Goal: Information Seeking & Learning: Learn about a topic

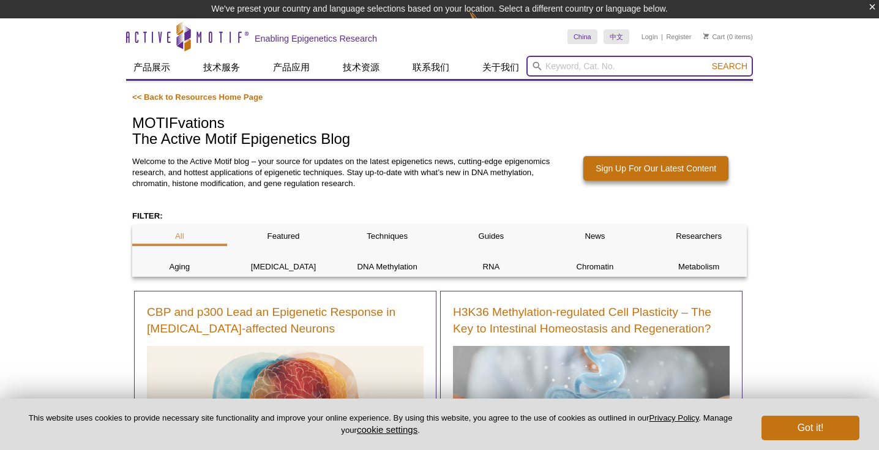
click at [555, 66] on input "search" at bounding box center [639, 66] width 227 height 21
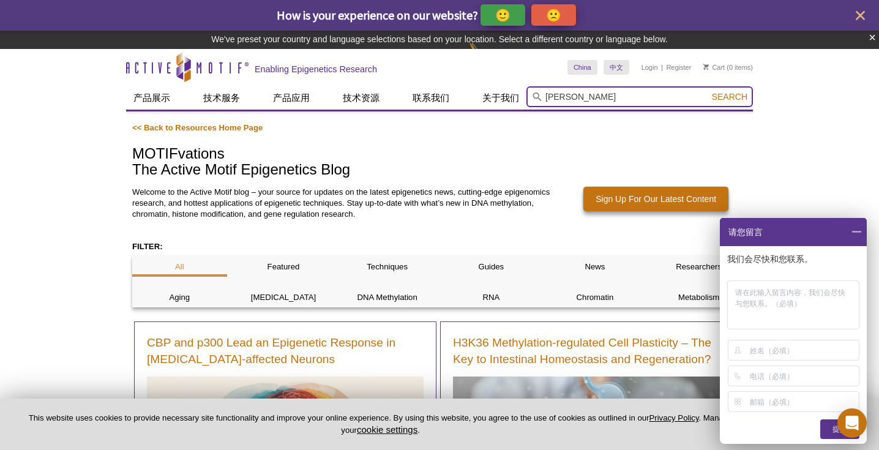
type input "[PERSON_NAME]"
click at [730, 97] on button "Search" at bounding box center [729, 96] width 43 height 11
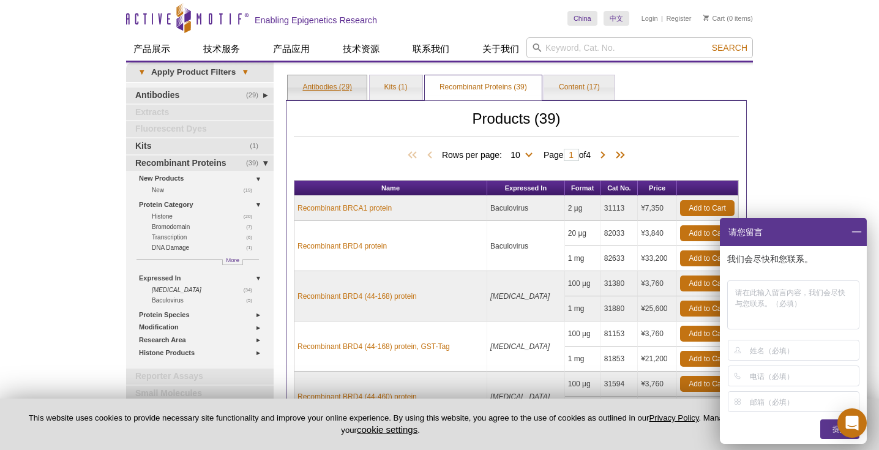
click at [335, 87] on link "Antibodies (29)" at bounding box center [327, 87] width 79 height 24
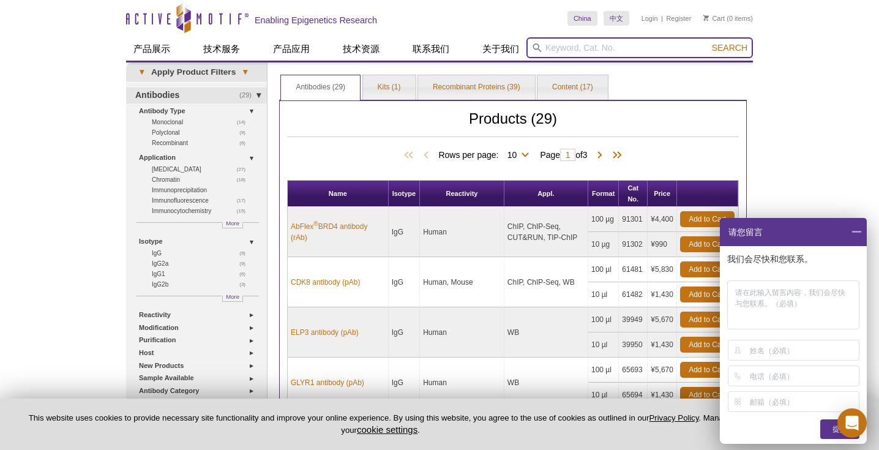
click at [559, 47] on input "search" at bounding box center [639, 47] width 227 height 21
type input "[PERSON_NAME]"
click at [730, 48] on button "Search" at bounding box center [729, 47] width 43 height 11
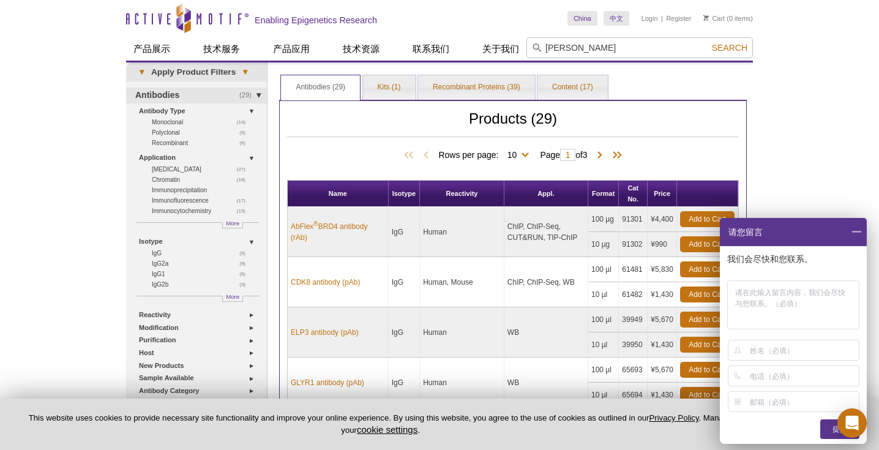
click at [859, 234] on span at bounding box center [856, 232] width 21 height 28
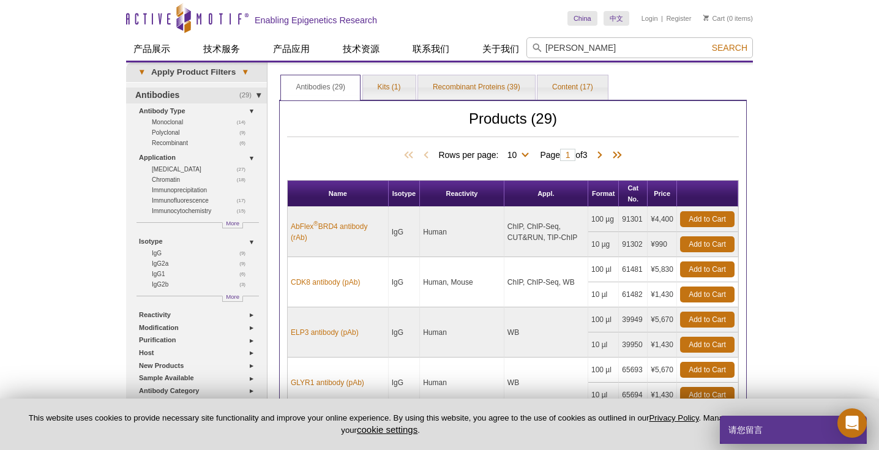
click at [857, 234] on div "Active Motif Logo Enabling Epigenetics Research 0 Search Skip to content Active…" at bounding box center [439, 459] width 879 height 918
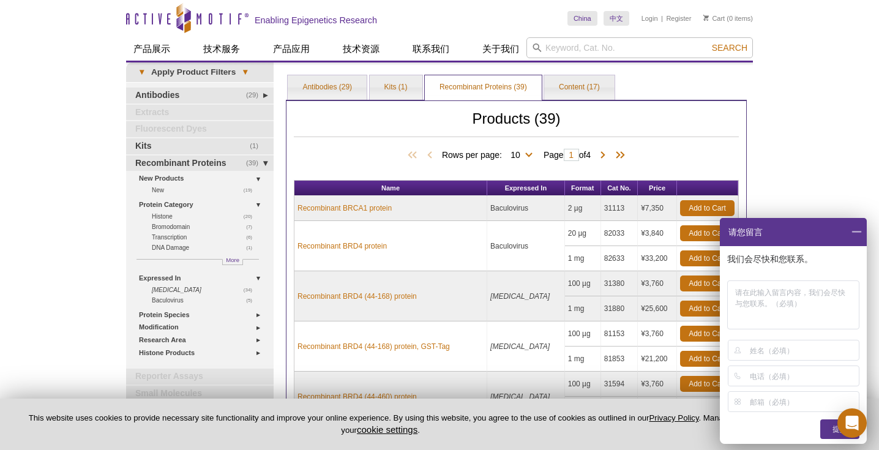
click at [680, 62] on header "Active Motif Logo Enabling Epigenetics Research 0 Search Skip to content Active…" at bounding box center [439, 31] width 627 height 62
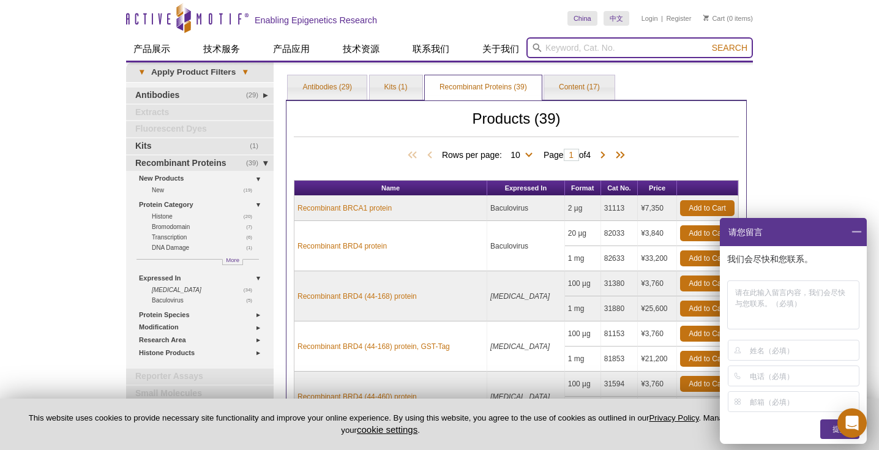
click at [598, 50] on input "search" at bounding box center [639, 47] width 227 height 21
type input "pol"
click at [730, 48] on button "Search" at bounding box center [729, 47] width 43 height 11
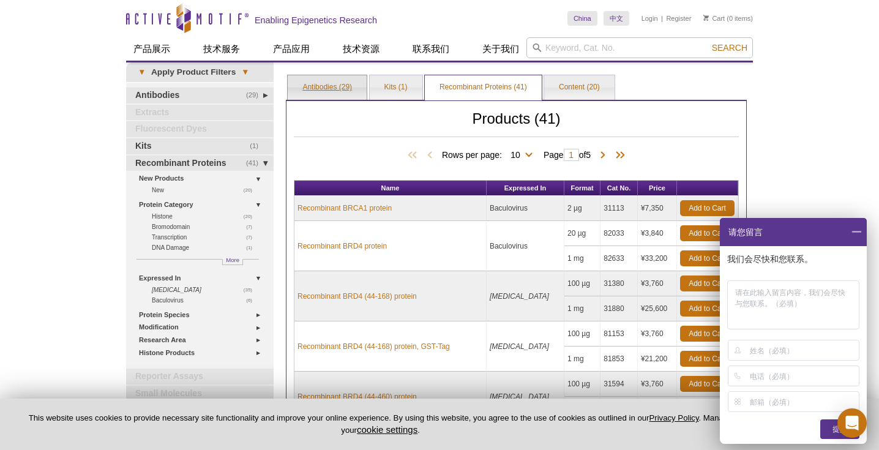
click at [330, 88] on link "Antibodies (29)" at bounding box center [327, 87] width 79 height 24
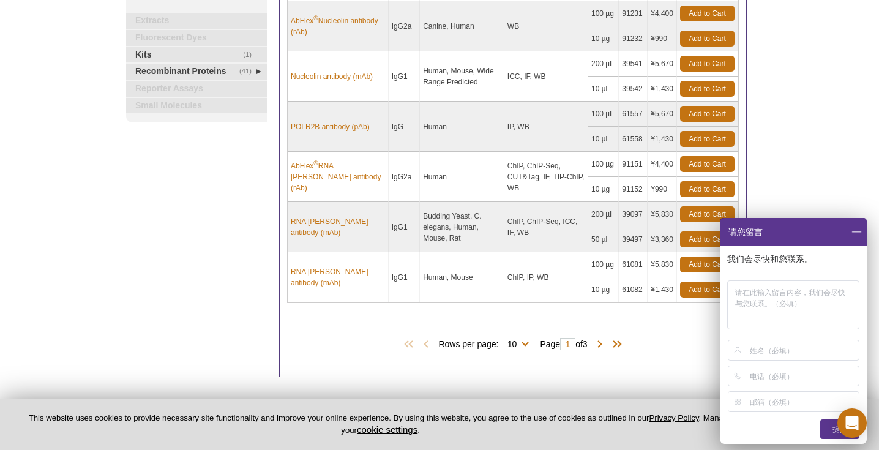
scroll to position [406, 0]
click at [308, 179] on link "AbFlex ® RNA Pol II antibody (rAb)" at bounding box center [338, 176] width 94 height 33
click at [323, 272] on link "RNA pol II antibody (mAb)" at bounding box center [338, 277] width 94 height 22
click at [307, 223] on link "RNA [PERSON_NAME] antibody (mAb)" at bounding box center [338, 226] width 94 height 22
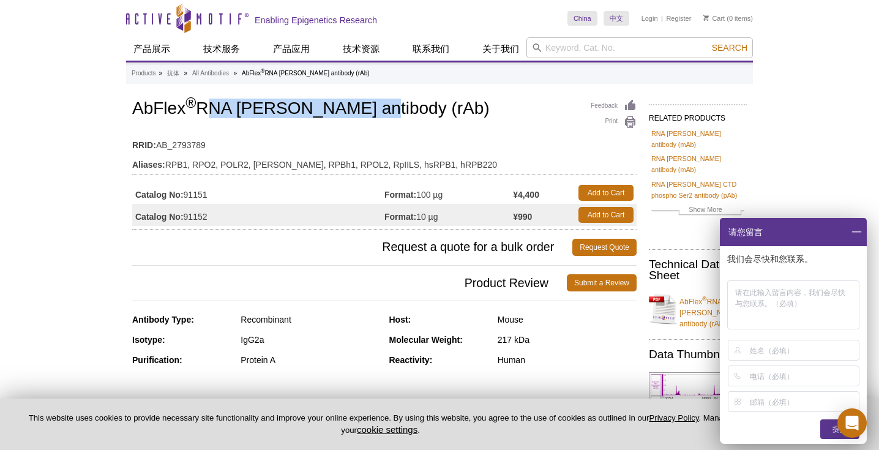
drag, startPoint x: 203, startPoint y: 103, endPoint x: 346, endPoint y: 114, distance: 144.2
click at [346, 114] on h1 "AbFlex ® RNA Pol II antibody (rAb)" at bounding box center [384, 109] width 504 height 21
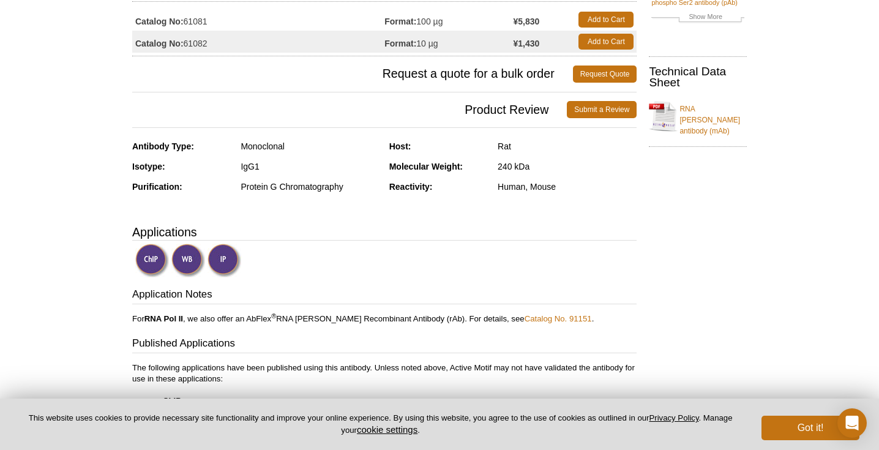
scroll to position [194, 0]
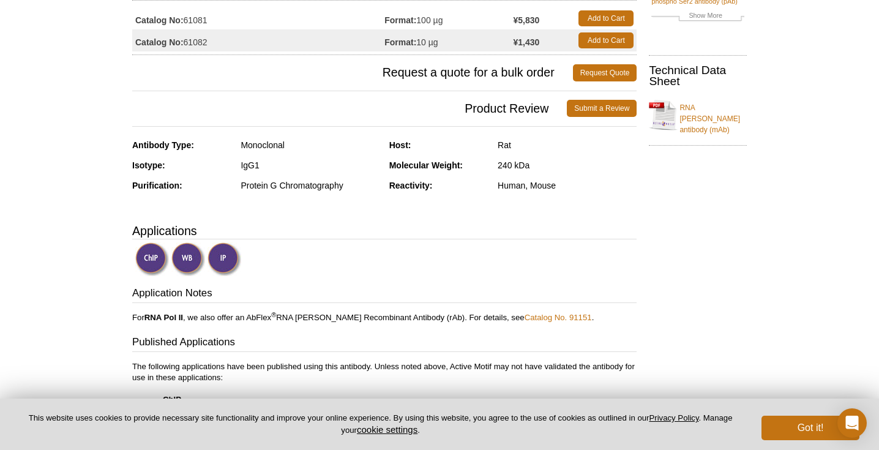
click at [184, 260] on img at bounding box center [188, 259] width 34 height 34
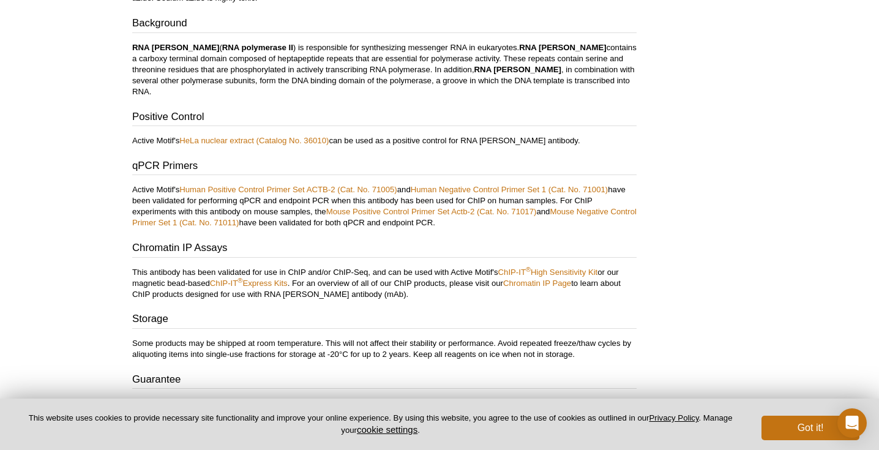
scroll to position [845, 0]
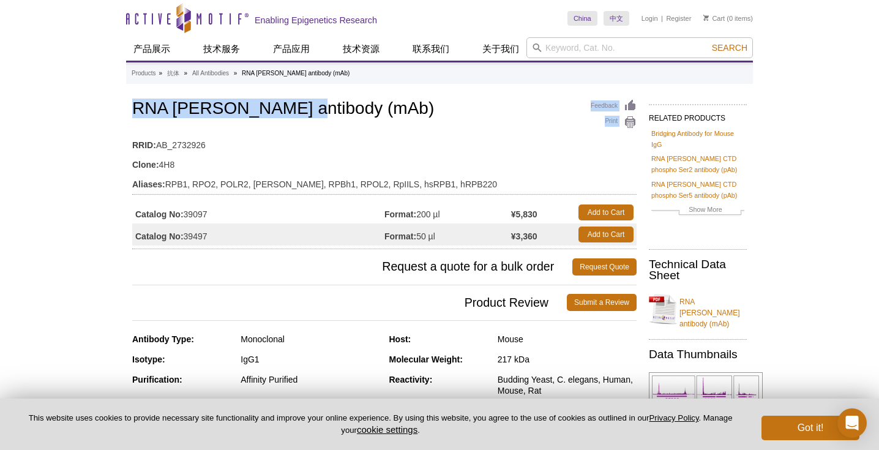
drag, startPoint x: 125, startPoint y: 106, endPoint x: 279, endPoint y: 114, distance: 154.5
click at [235, 100] on h1 "RNA [PERSON_NAME] antibody (mAb)" at bounding box center [384, 109] width 504 height 21
drag, startPoint x: 133, startPoint y: 108, endPoint x: 275, endPoint y: 112, distance: 142.7
click at [275, 112] on h1 "RNA [PERSON_NAME] antibody (mAb)" at bounding box center [384, 109] width 504 height 21
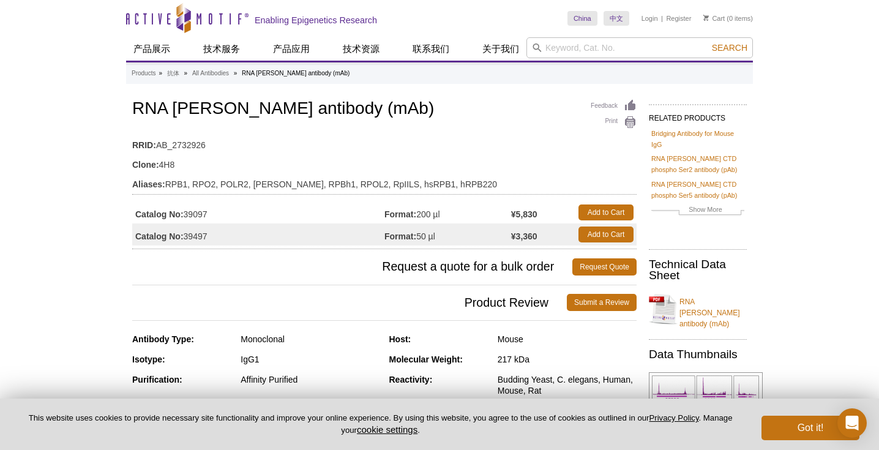
click at [430, 316] on h3 "Product Review Submit a Review" at bounding box center [384, 302] width 504 height 29
